Goal: Task Accomplishment & Management: Use online tool/utility

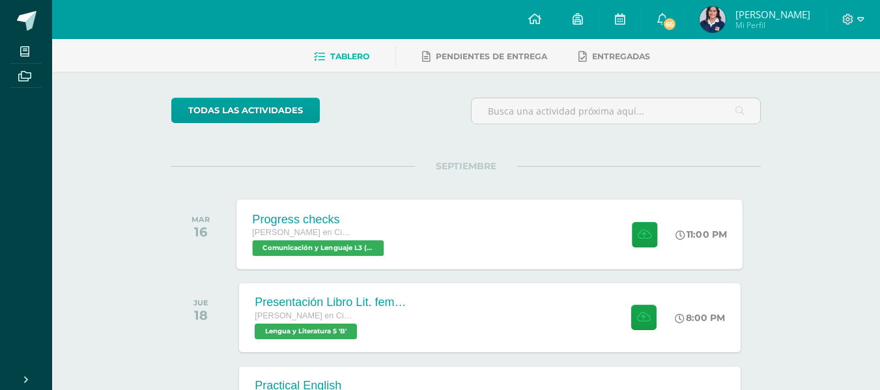
scroll to position [60, 0]
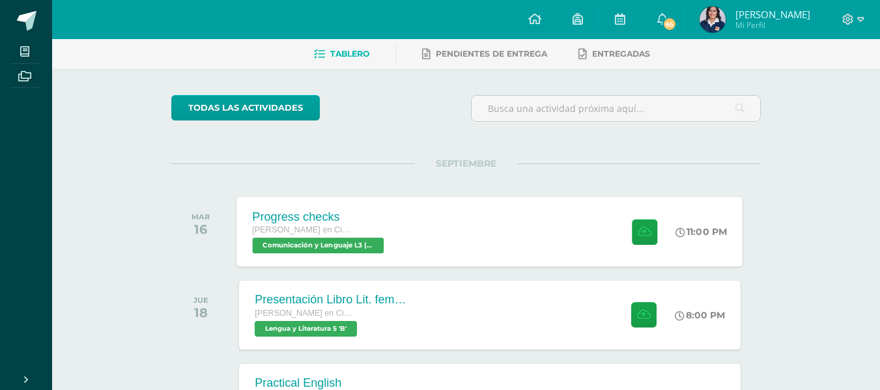
click at [415, 237] on div "Progress checks [PERSON_NAME] en Ciencias y Letras Comunicación y Lenguaje L3 (…" at bounding box center [490, 232] width 506 height 70
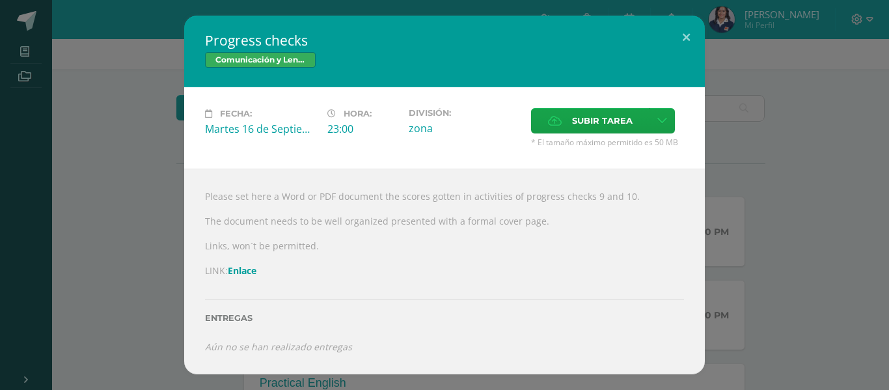
click at [249, 265] on link "Enlace" at bounding box center [242, 270] width 29 height 12
click at [604, 108] on label "Subir tarea" at bounding box center [590, 120] width 118 height 25
click at [0, 0] on input "Subir tarea" at bounding box center [0, 0] width 0 height 0
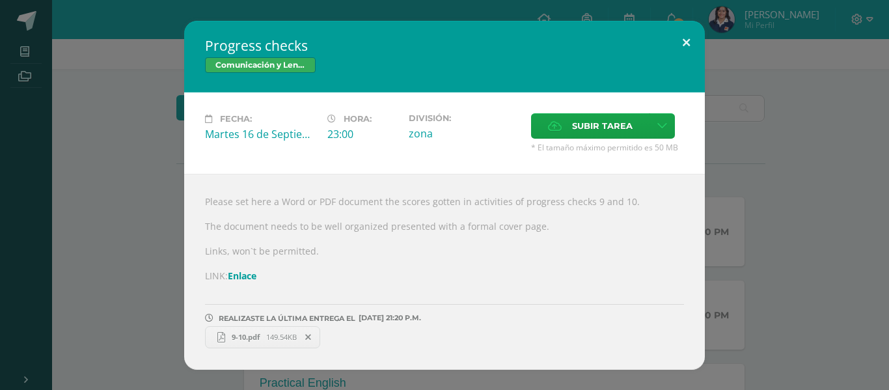
click at [686, 48] on button at bounding box center [686, 43] width 37 height 44
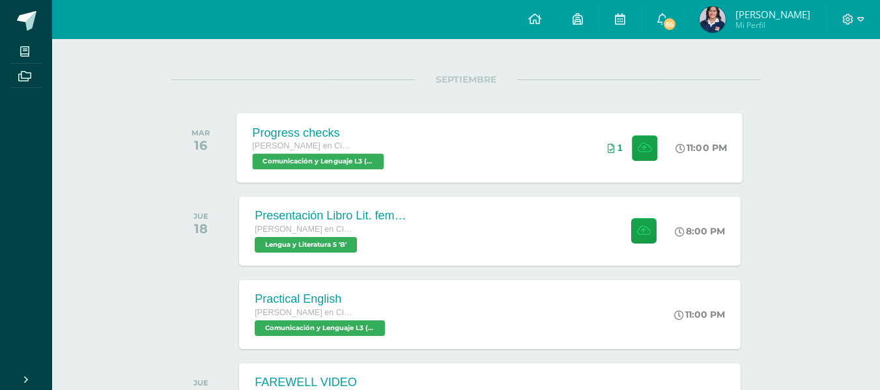
scroll to position [154, 0]
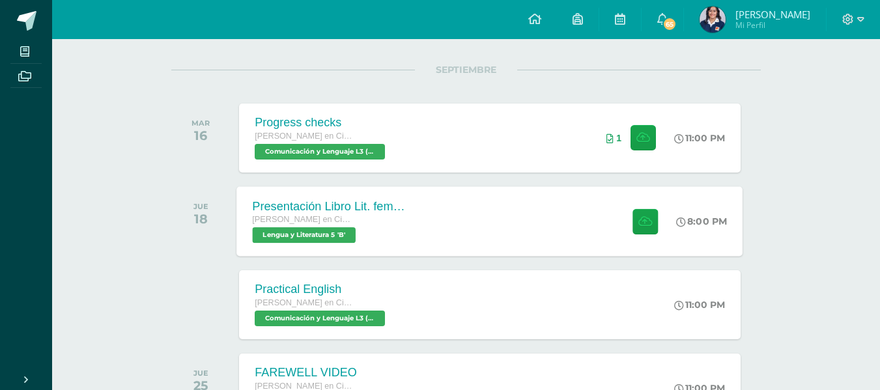
click at [441, 230] on div "Presentación Libro Lit. femenina Quinto Quinto Bachillerato en Ciencias y Letra…" at bounding box center [490, 221] width 506 height 70
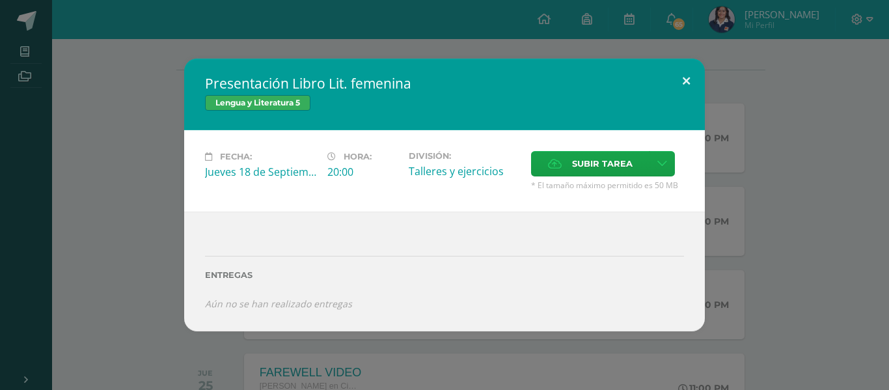
click at [686, 76] on button at bounding box center [686, 81] width 37 height 44
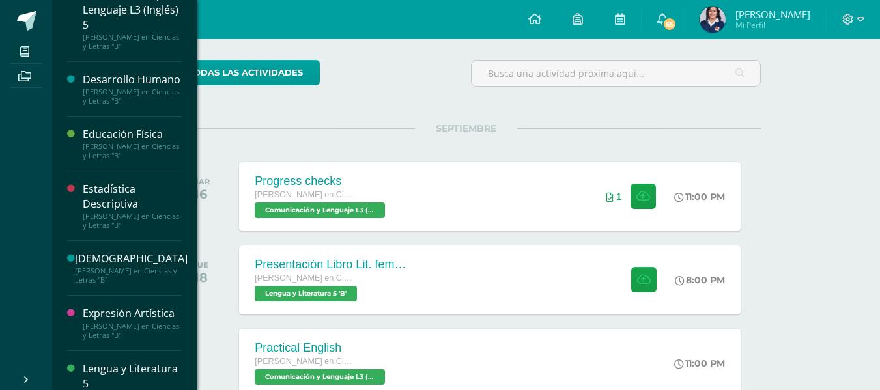
scroll to position [189, 0]
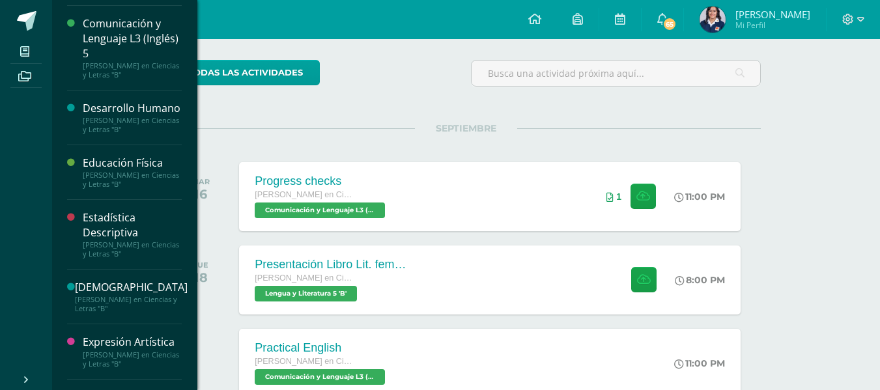
click at [128, 27] on div "Comunicación y Lenguaje L3 (Inglés) 5" at bounding box center [132, 38] width 99 height 45
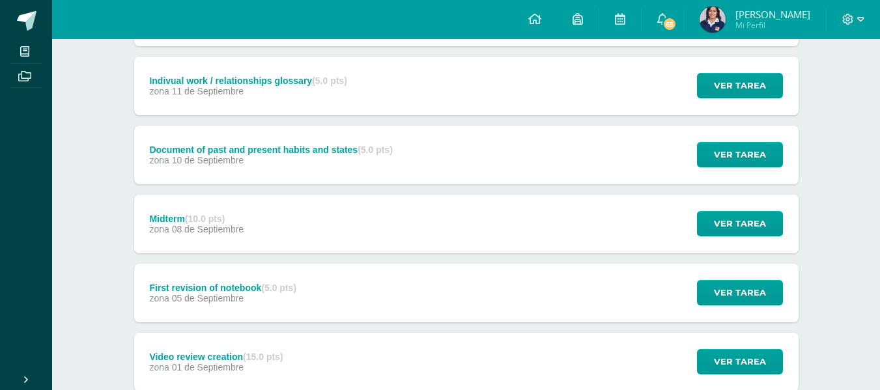
scroll to position [445, 0]
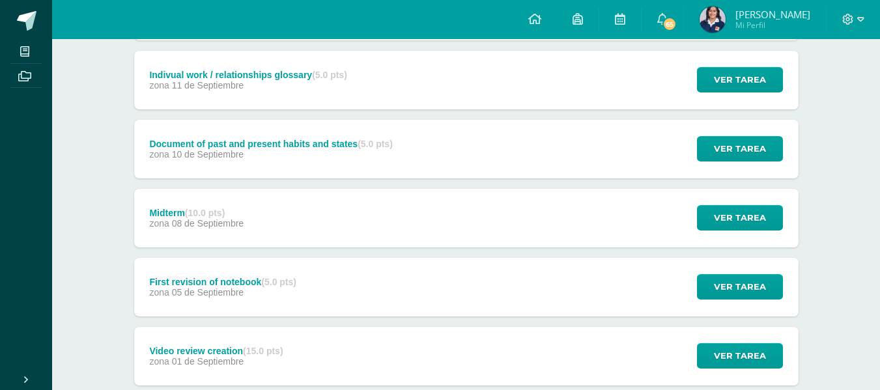
click at [603, 195] on div "Midterm (10.0 pts) zona [DATE] Ver tarea Midterm Comunicación y Lenguaje L3 (In…" at bounding box center [466, 218] width 664 height 59
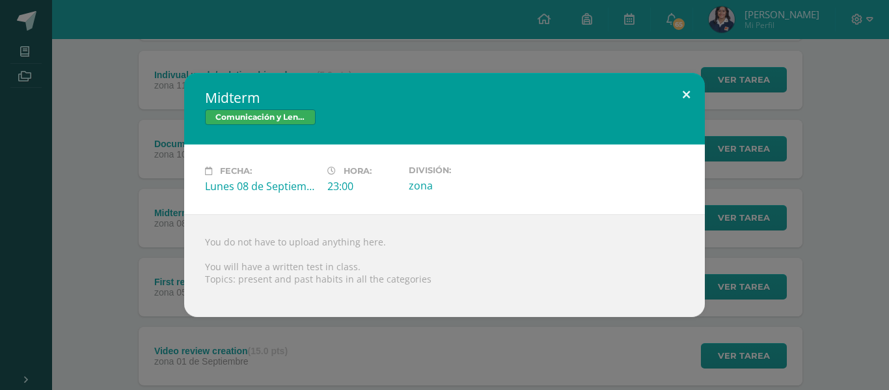
click at [681, 94] on button at bounding box center [686, 95] width 37 height 44
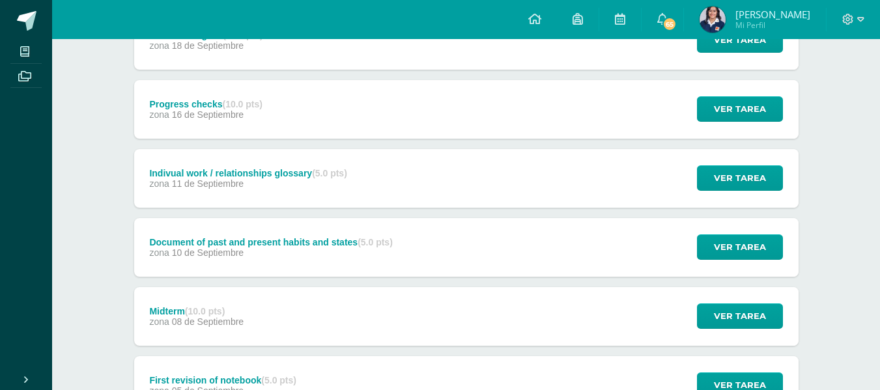
scroll to position [346, 0]
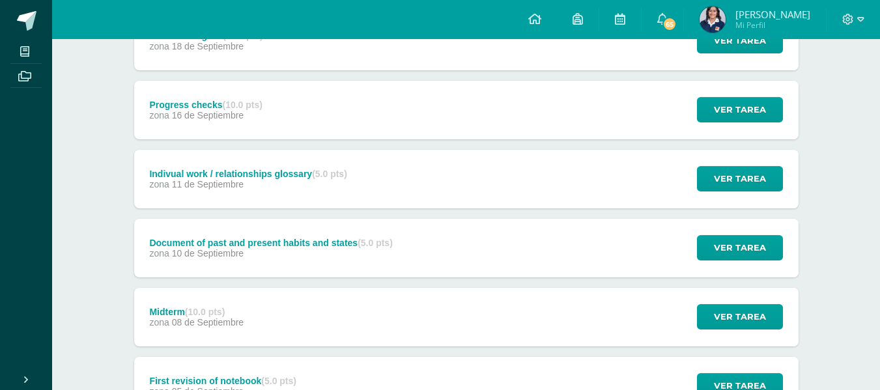
click at [333, 188] on div "zona [DATE]" at bounding box center [247, 184] width 197 height 10
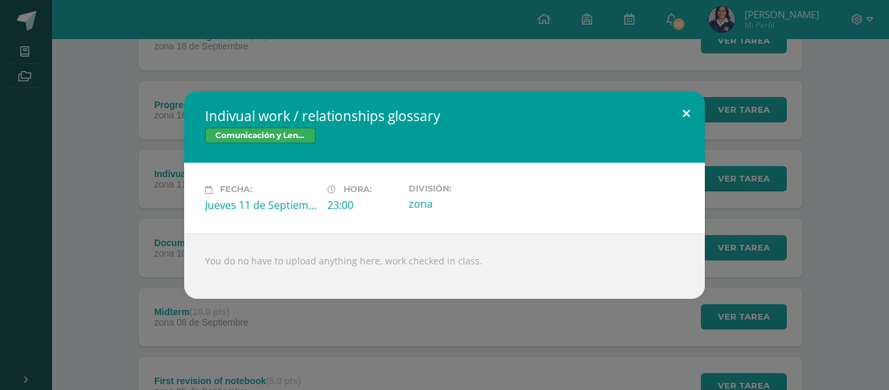
click at [690, 111] on button at bounding box center [686, 113] width 37 height 44
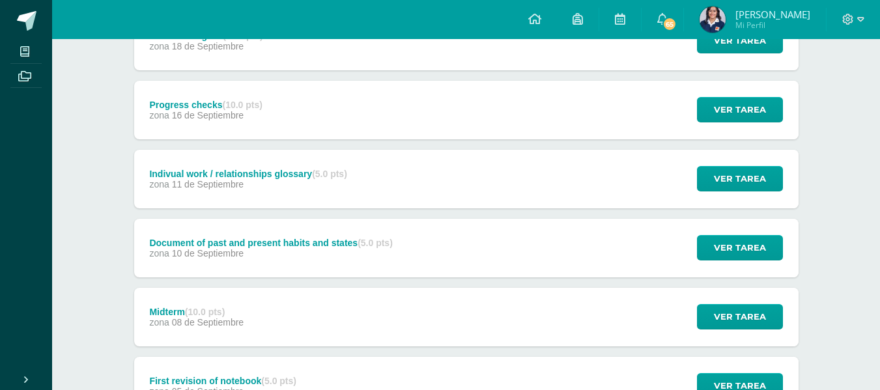
click at [531, 255] on div "Document of past and present habits and states (5.0 pts) zona [DATE] Ver tarea …" at bounding box center [466, 248] width 664 height 59
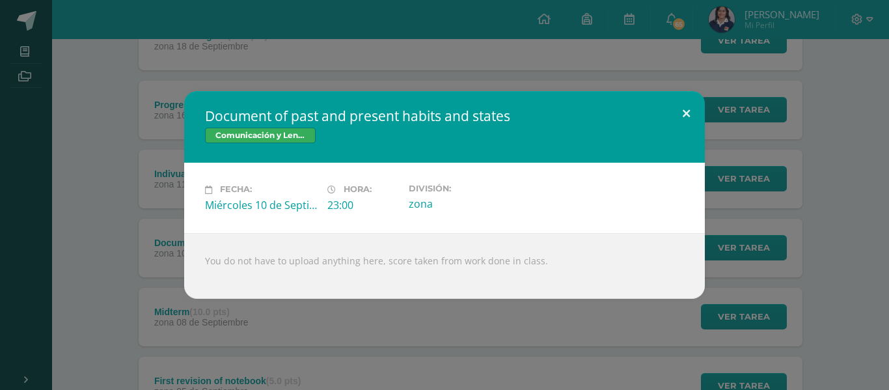
click at [683, 109] on button at bounding box center [686, 113] width 37 height 44
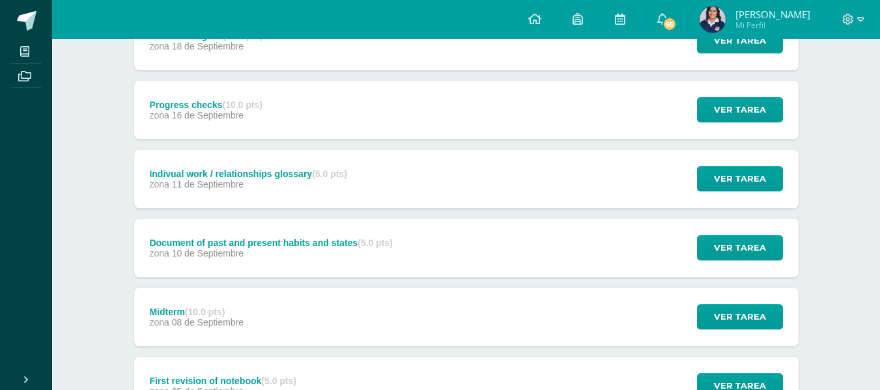
scroll to position [527, 0]
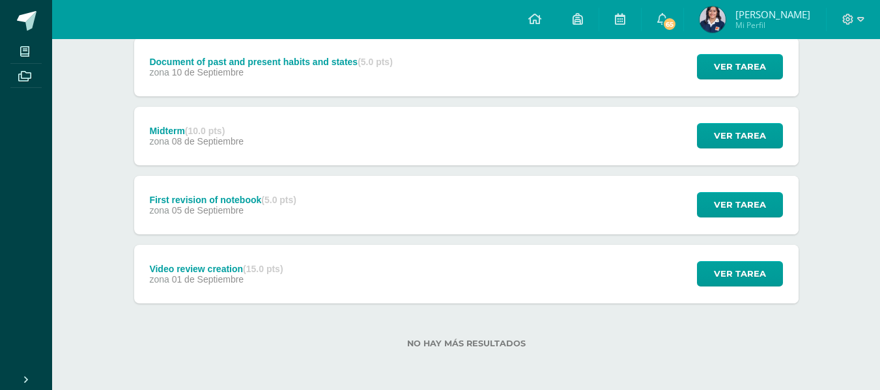
click at [519, 137] on div "Midterm (10.0 pts) zona [DATE] Ver tarea Midterm Comunicación y Lenguaje L3 (In…" at bounding box center [466, 136] width 664 height 59
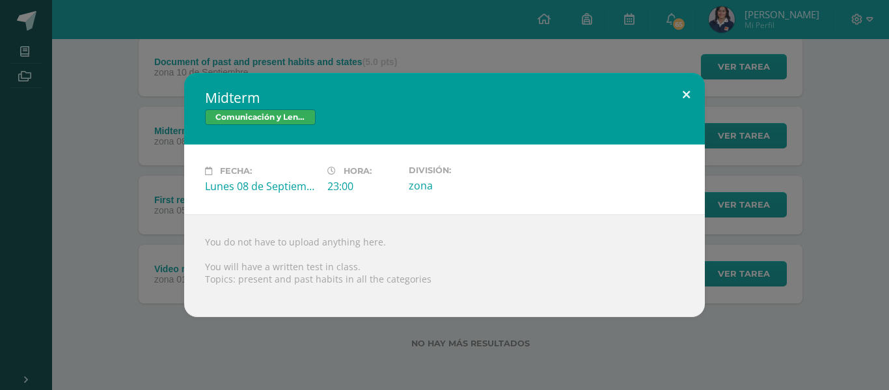
click at [684, 87] on button at bounding box center [686, 95] width 37 height 44
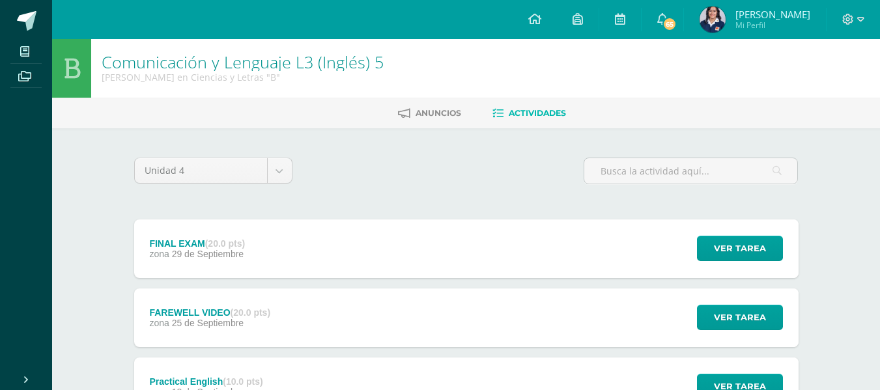
scroll to position [0, 0]
